Goal: Check status: Check status

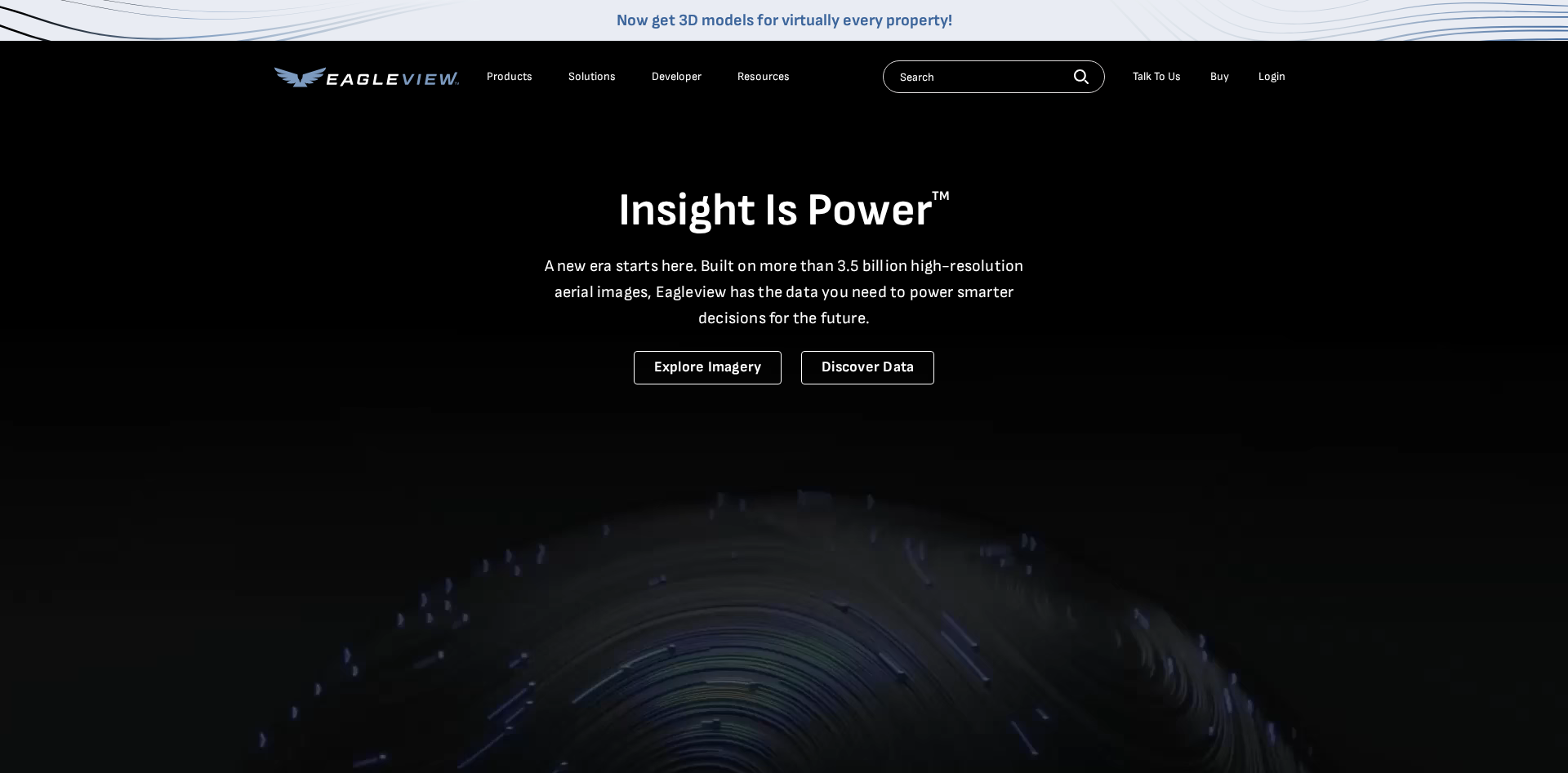
click at [1267, 79] on div "Login" at bounding box center [1272, 76] width 27 height 15
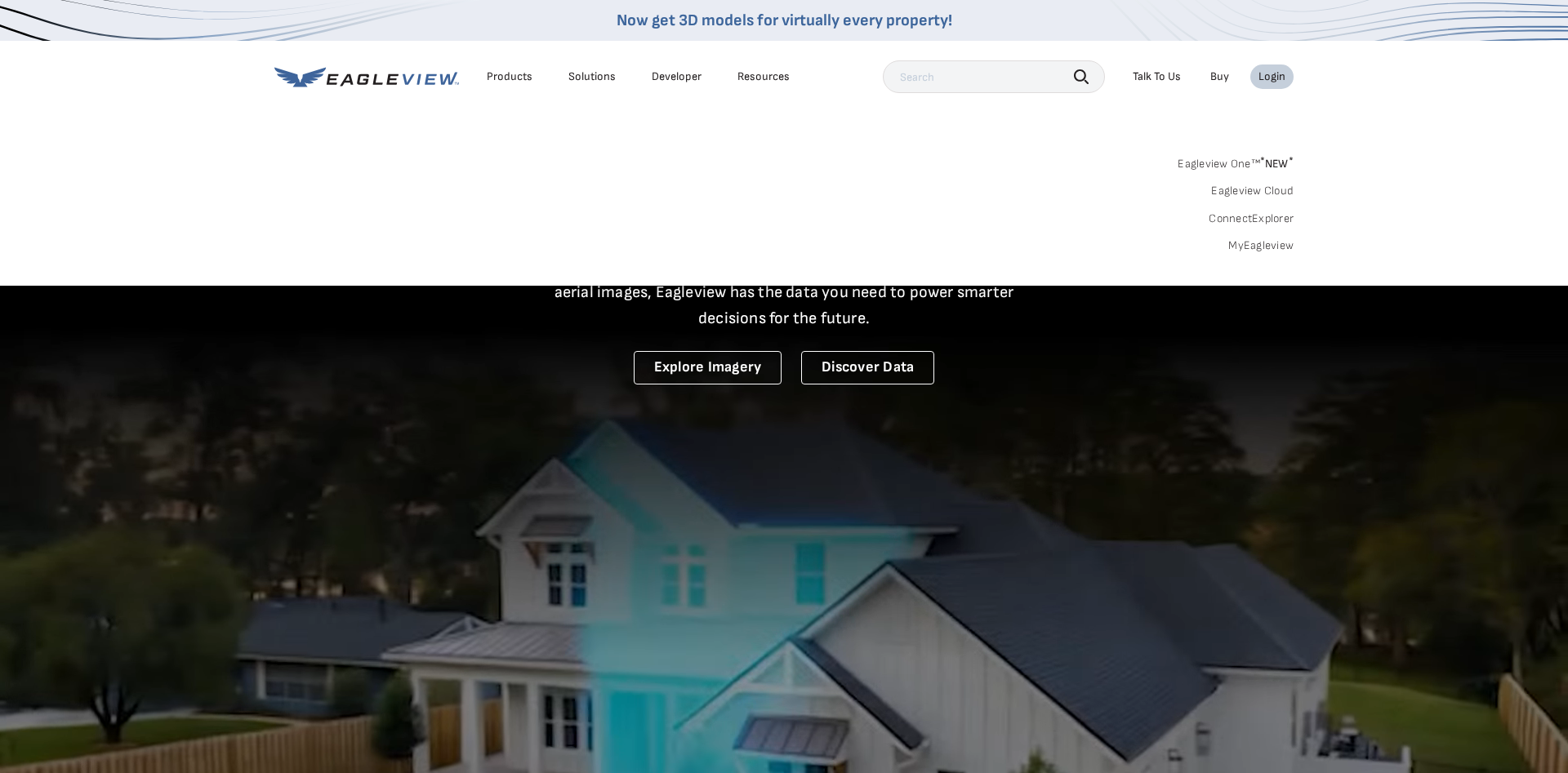
click at [1258, 241] on link "MyEagleview" at bounding box center [1261, 246] width 66 height 15
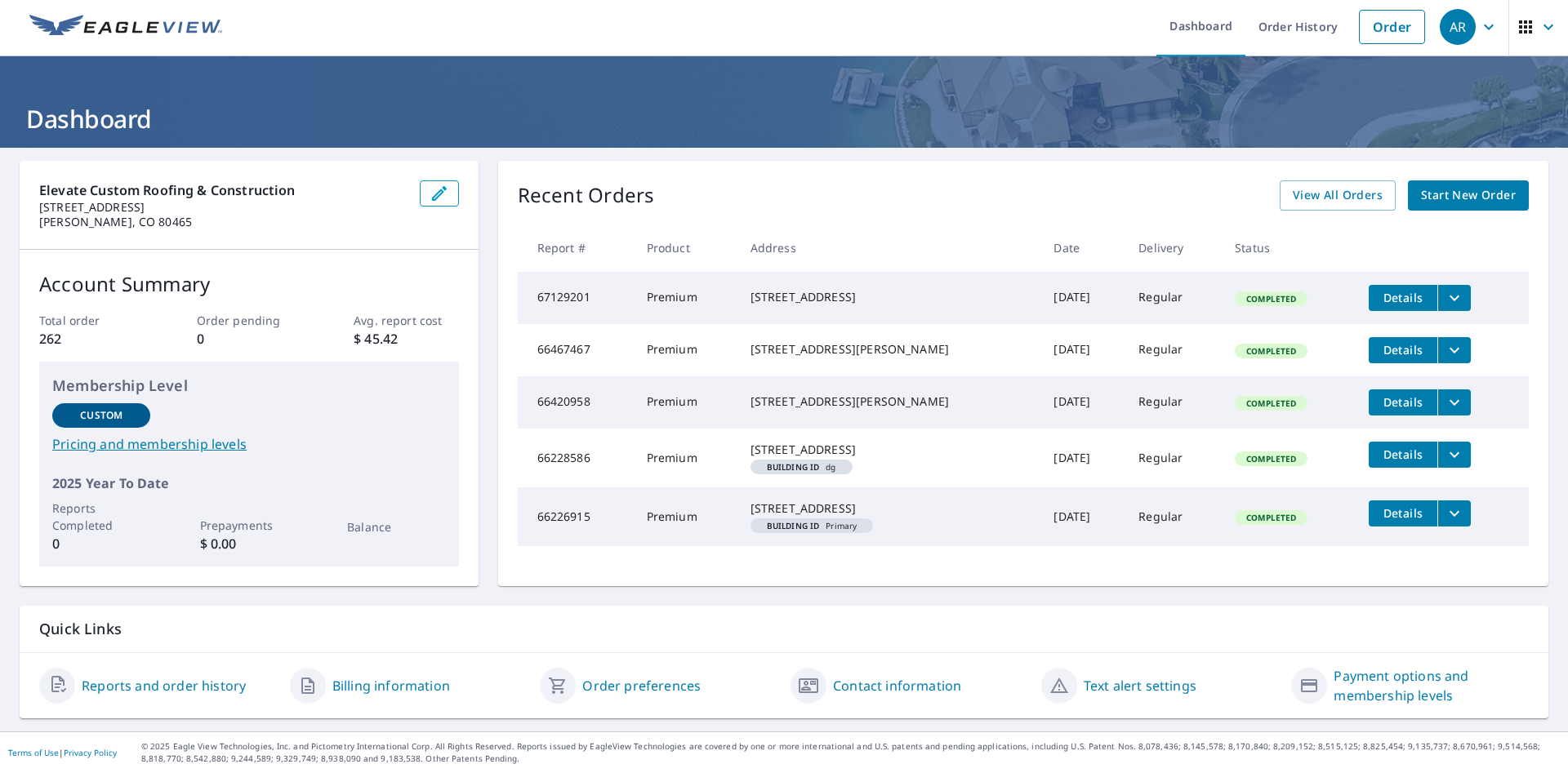
scroll to position [35, 0]
click at [1307, 185] on span "View All Orders" at bounding box center [1336, 195] width 90 height 20
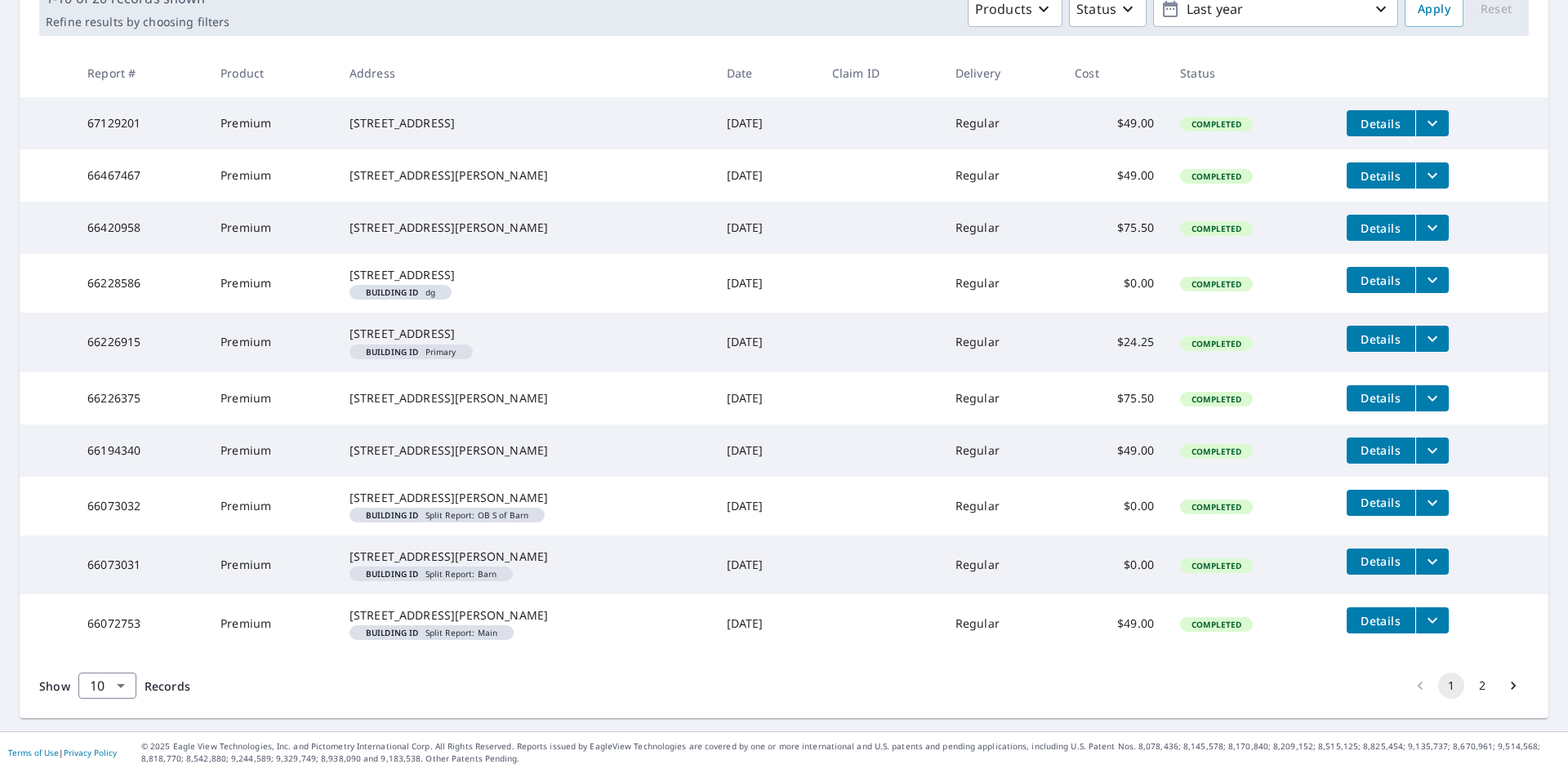
scroll to position [382, 0]
click at [1481, 682] on button "2" at bounding box center [1481, 685] width 26 height 26
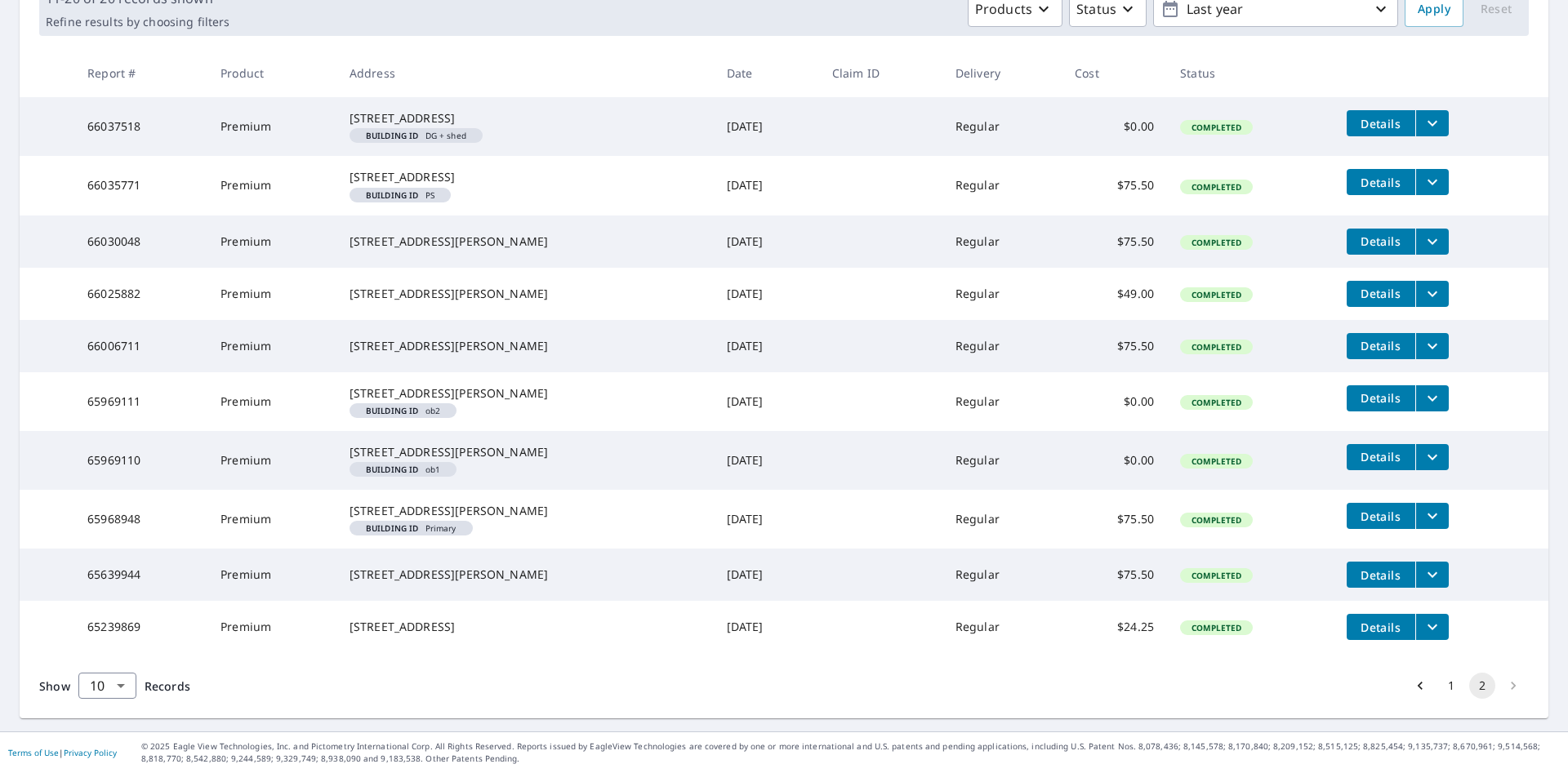
scroll to position [382, 0]
click at [1516, 687] on li "pagination navigation" at bounding box center [1512, 685] width 31 height 26
